Goal: Transaction & Acquisition: Purchase product/service

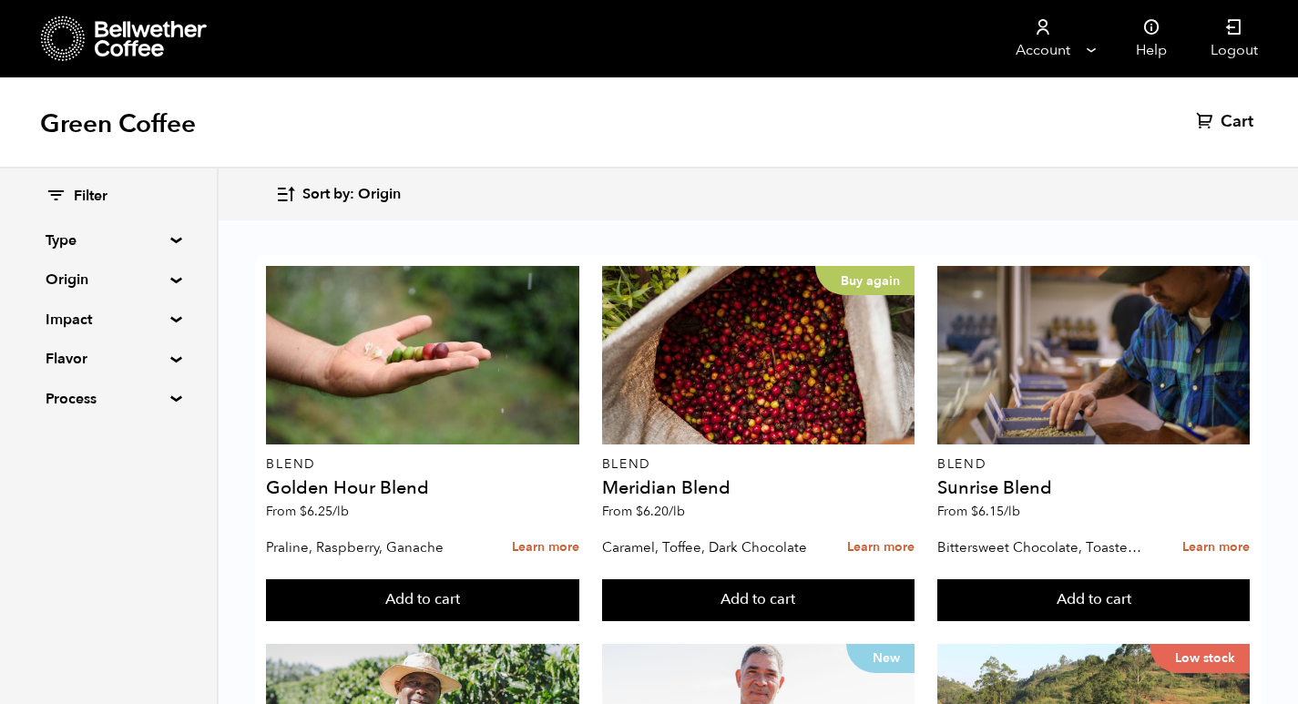
scroll to position [521, 0]
click at [84, 276] on summary "Origin" at bounding box center [109, 280] width 126 height 22
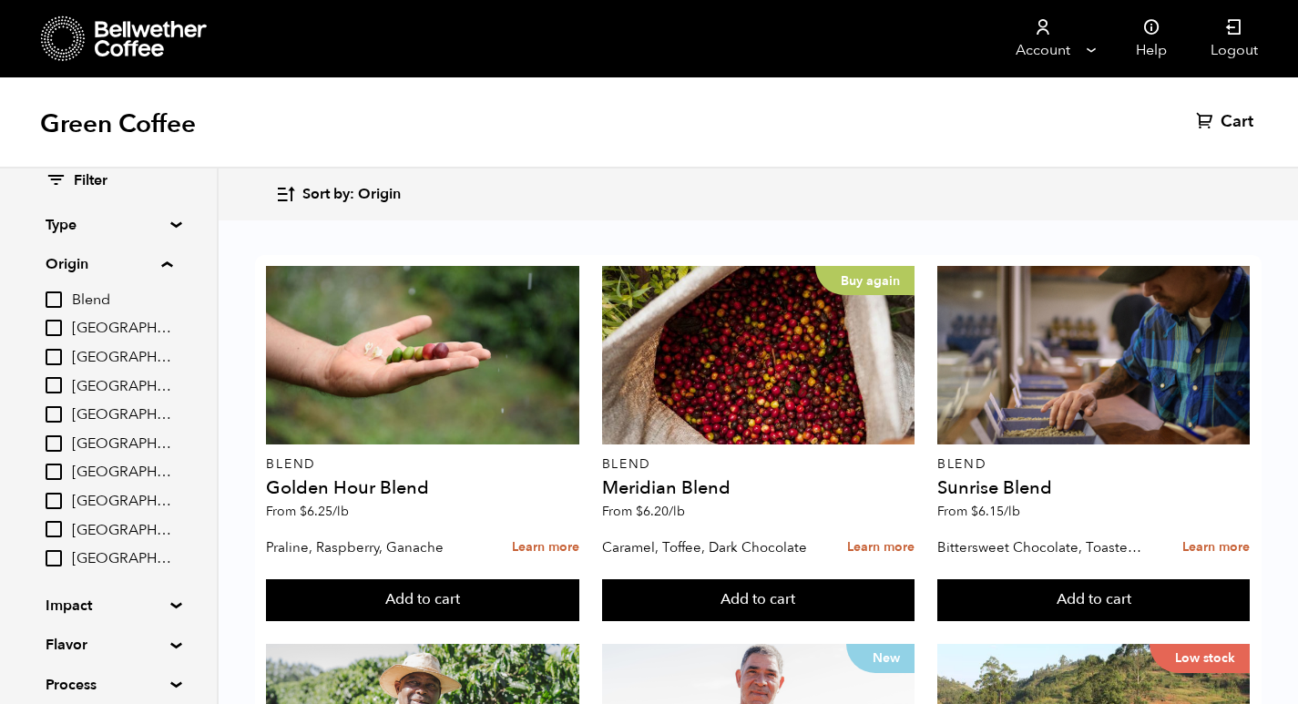
scroll to position [0, 0]
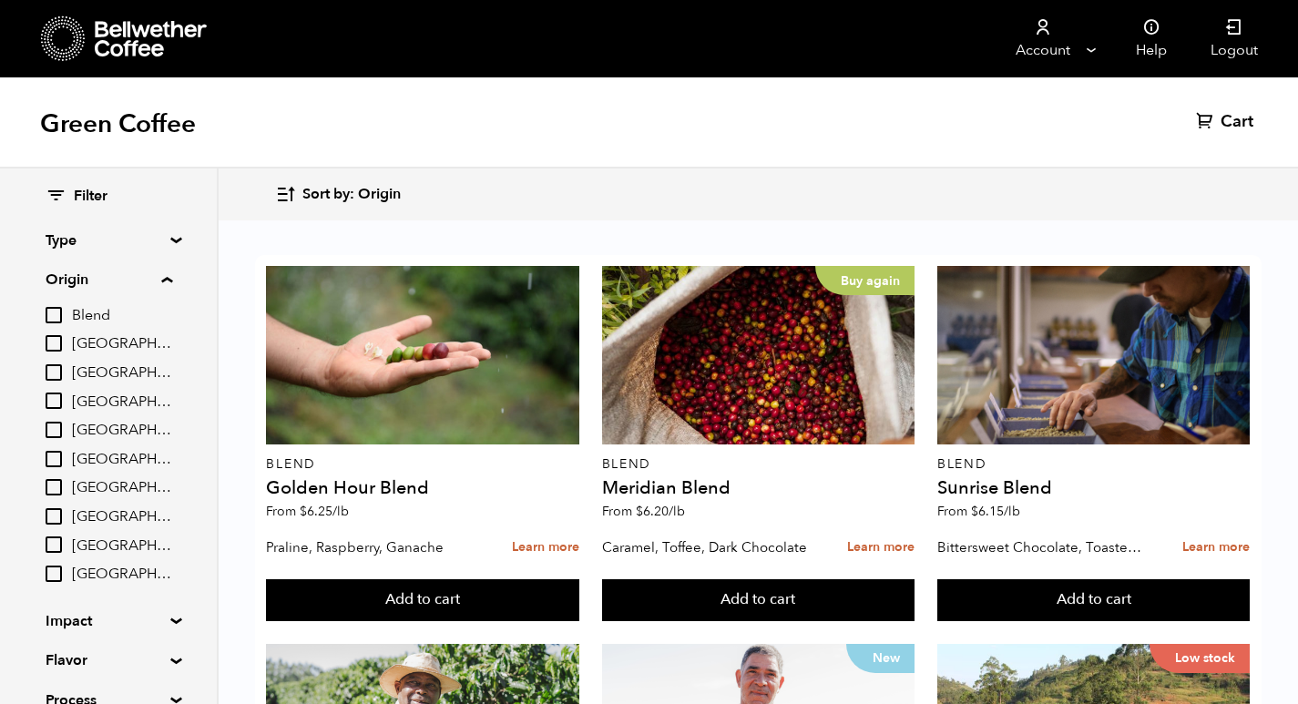
click at [54, 451] on input "[GEOGRAPHIC_DATA]" at bounding box center [54, 459] width 16 height 16
checkbox input "true"
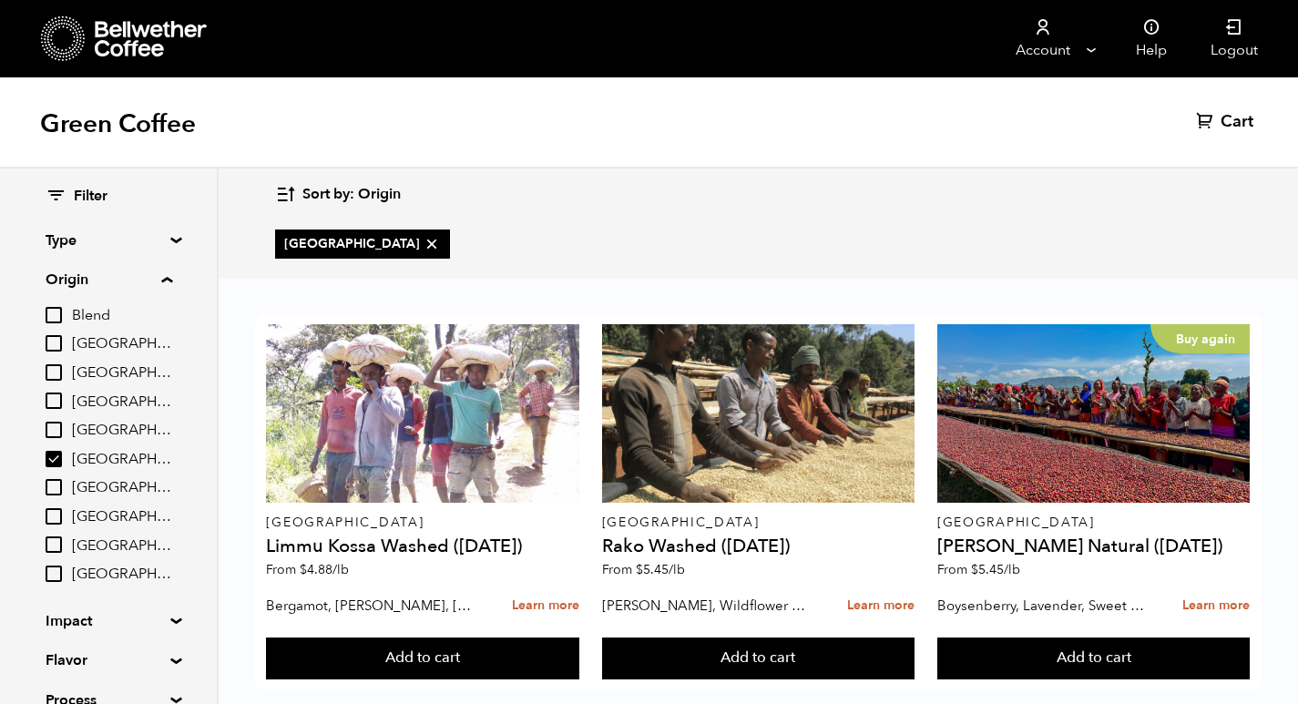
scroll to position [32, 0]
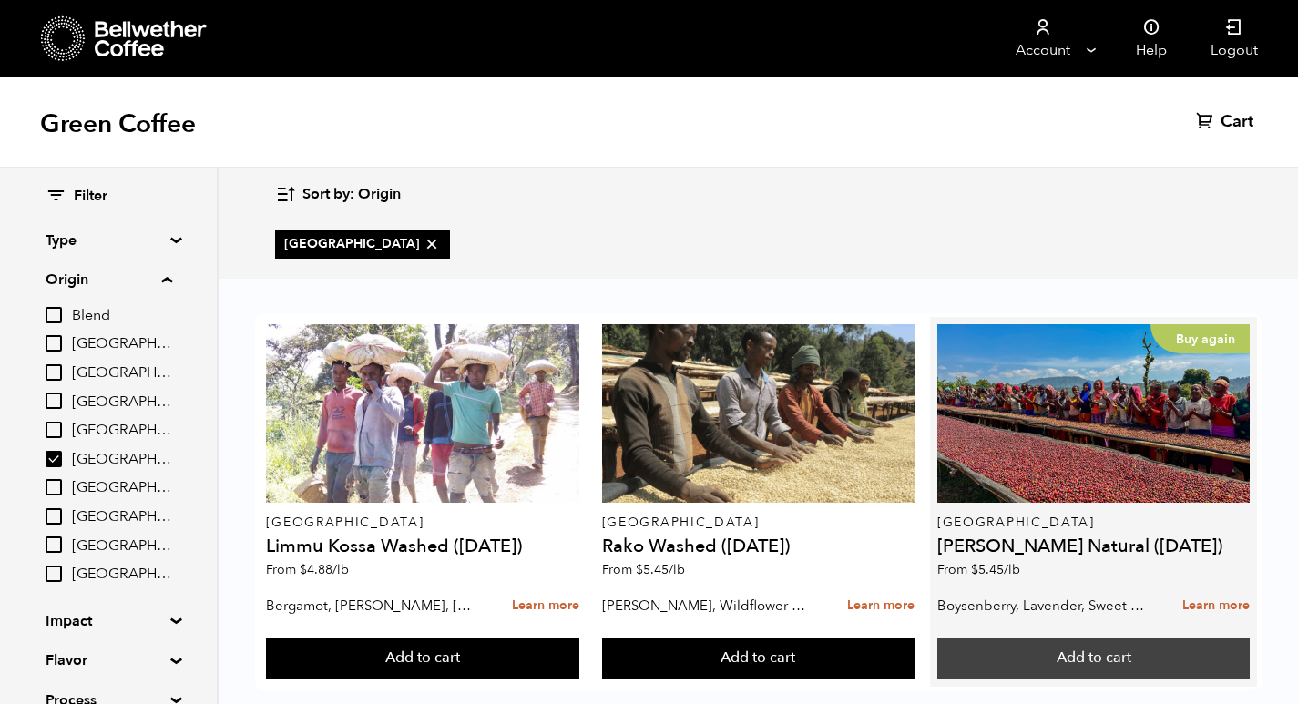
click at [1078, 638] on button "Add to cart" at bounding box center [1093, 659] width 312 height 42
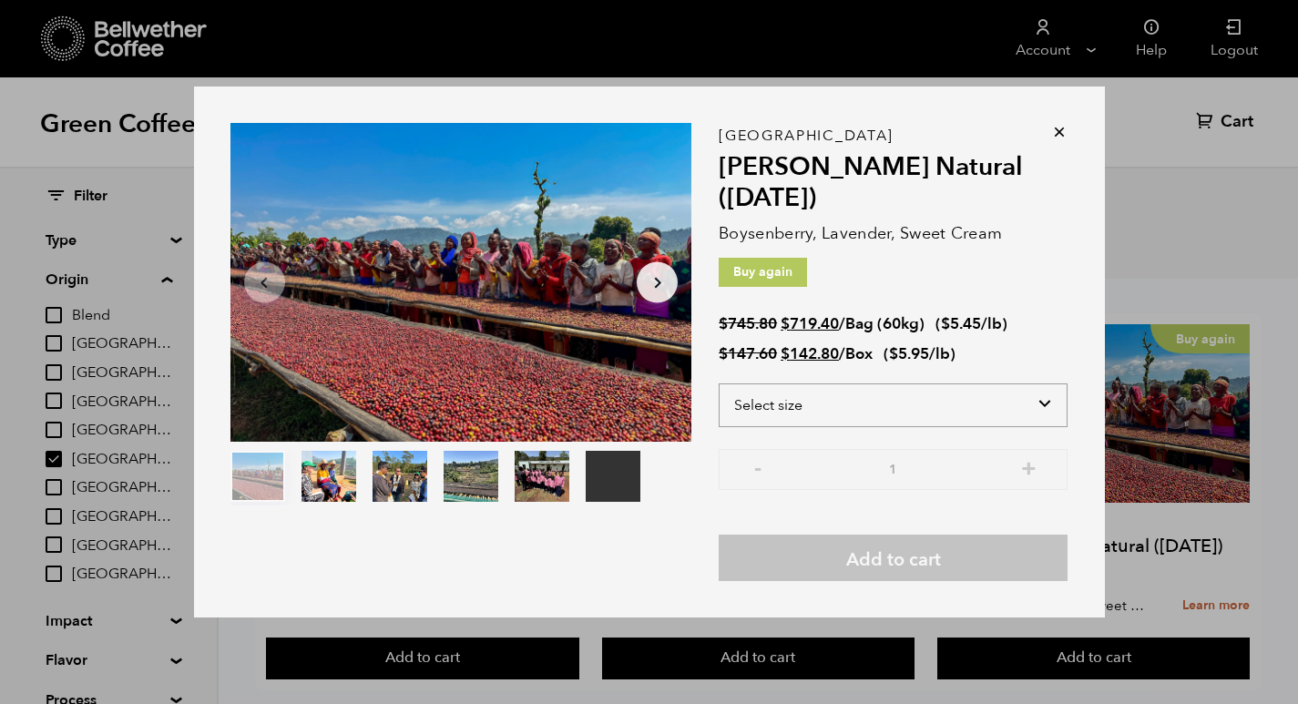
click at [895, 398] on select "Select size Bag (60kg) (132 lbs) Box (24 lbs)" at bounding box center [893, 405] width 349 height 44
click at [719, 383] on select "Select size Bag (60kg) (132 lbs) Box (24 lbs)" at bounding box center [893, 405] width 349 height 44
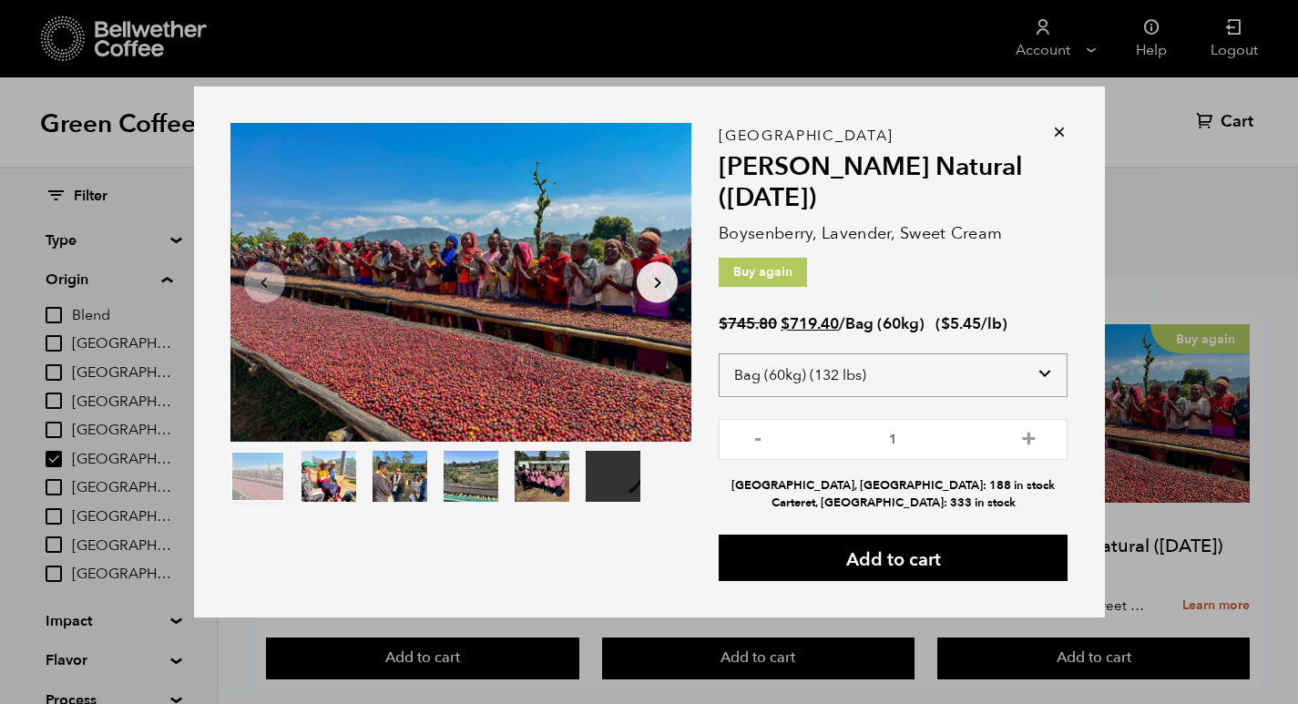
click at [966, 369] on select "Select size Bag (60kg) (132 lbs) Box (24 lbs)" at bounding box center [893, 375] width 349 height 44
select select "box"
click at [719, 362] on select "Select size Bag (60kg) (132 lbs) Box (24 lbs)" at bounding box center [893, 375] width 349 height 44
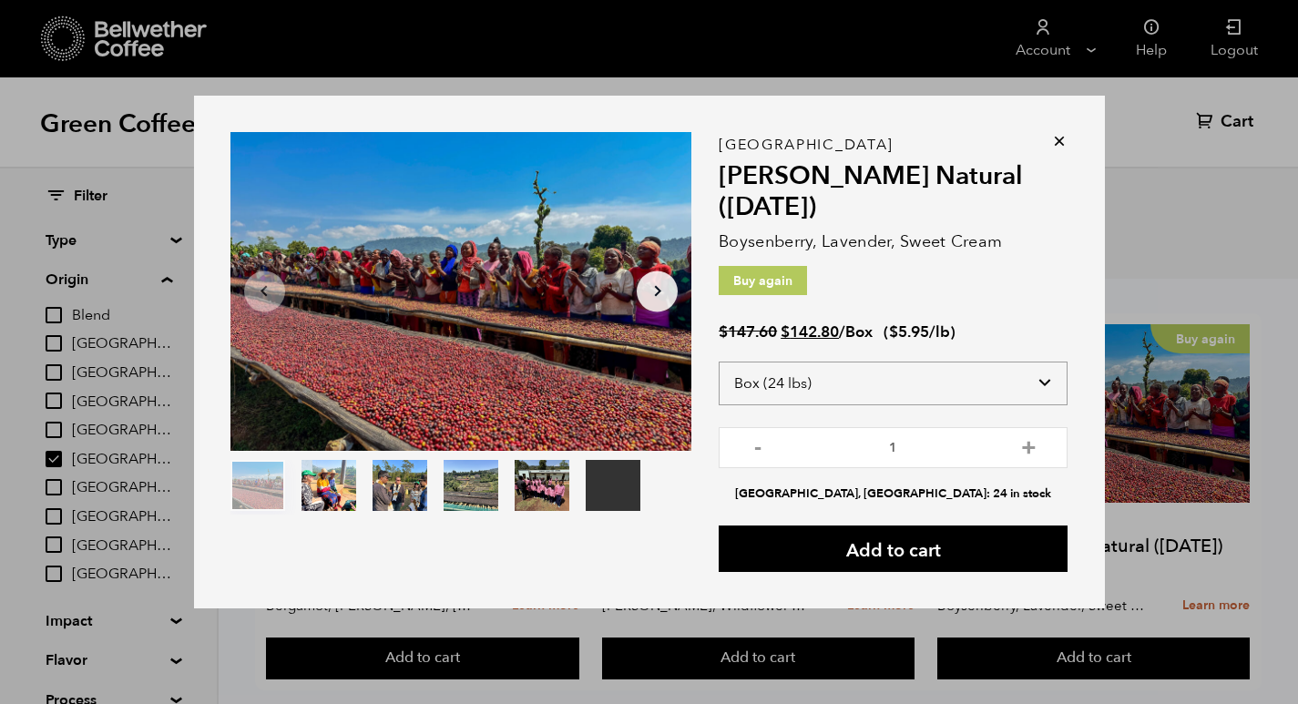
click at [888, 373] on select "Select size Bag (60kg) (132 lbs) Box (24 lbs)" at bounding box center [893, 384] width 349 height 44
click at [1036, 448] on button "+" at bounding box center [1028, 445] width 23 height 18
type input "3"
click at [781, 483] on div "Alameda, CA: 24 in stock" at bounding box center [893, 489] width 349 height 26
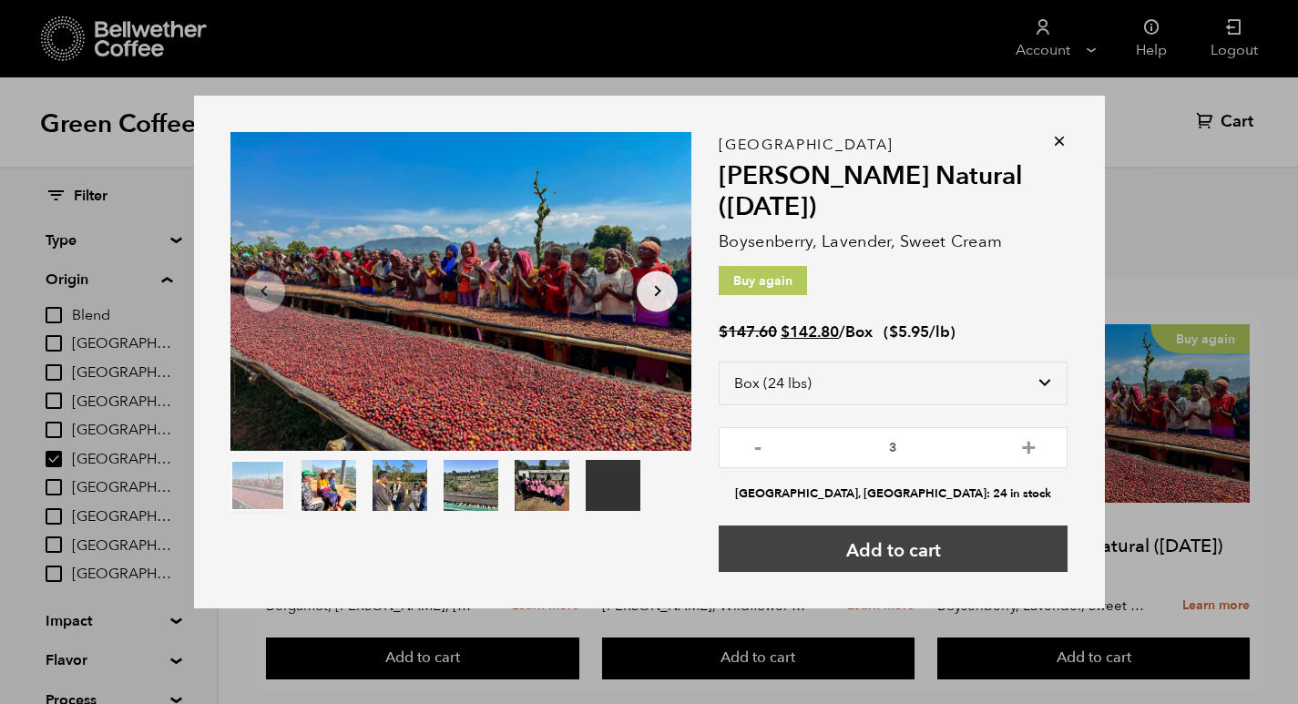
click at [804, 542] on button "Add to cart" at bounding box center [893, 549] width 349 height 46
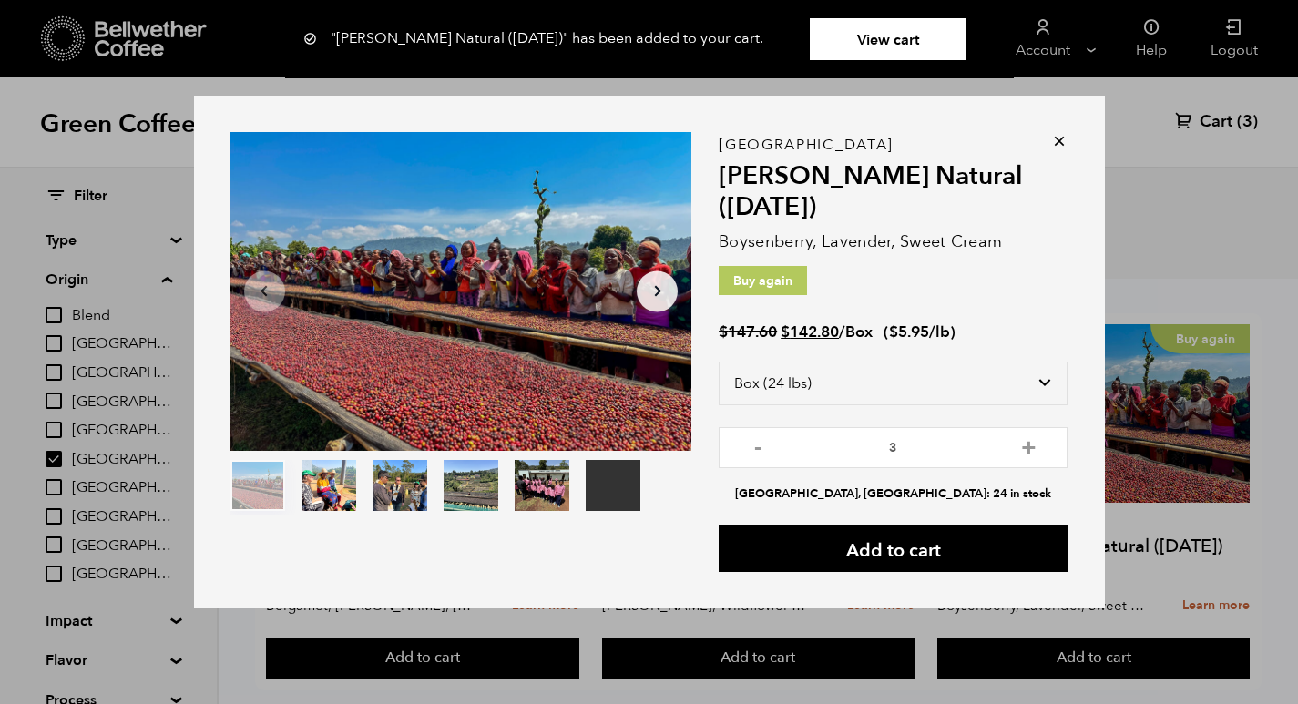
click at [1063, 146] on icon at bounding box center [1059, 141] width 18 height 18
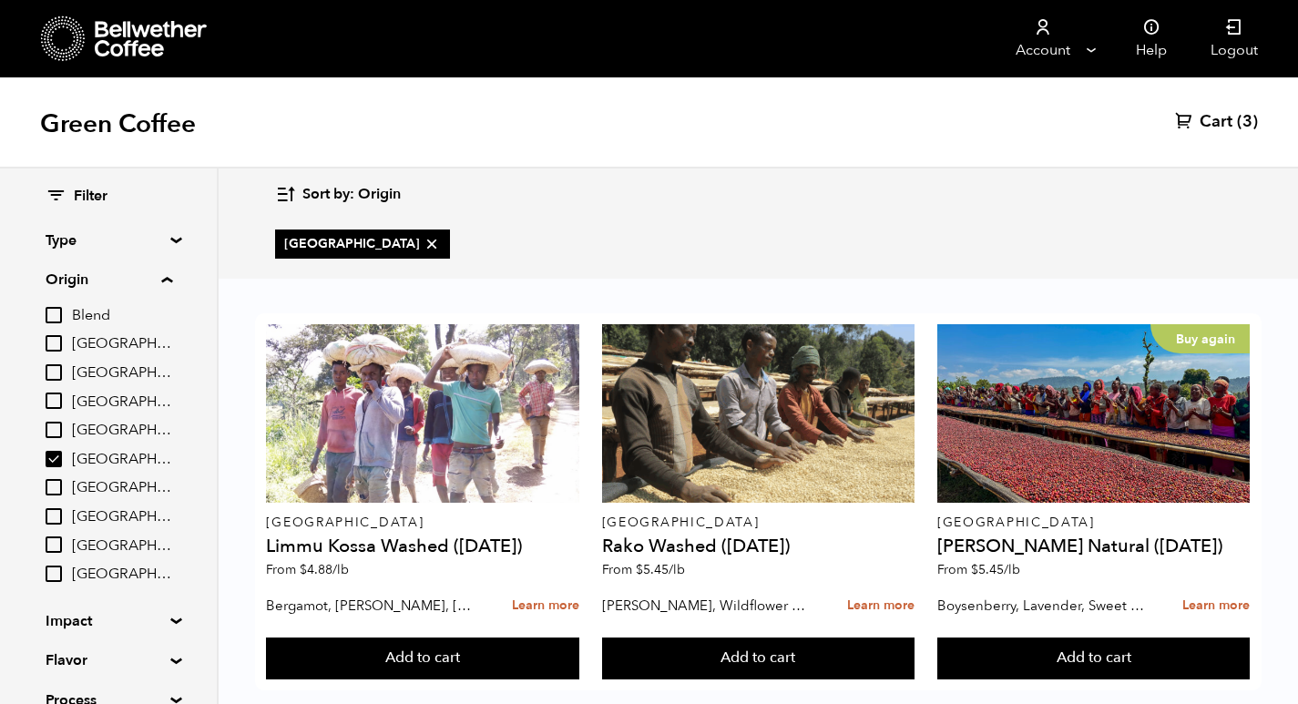
click at [1227, 124] on span "Cart" at bounding box center [1216, 122] width 33 height 22
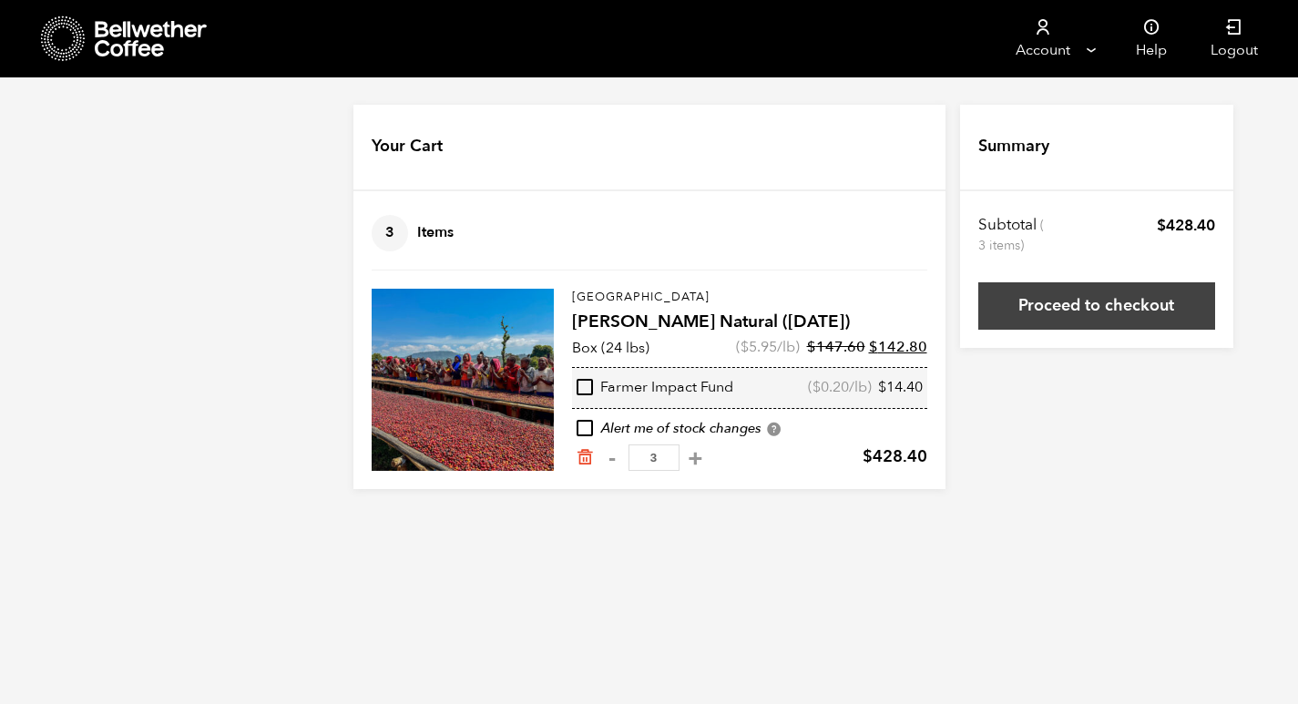
click at [1093, 308] on link "Proceed to checkout" at bounding box center [1096, 305] width 237 height 47
